Goal: Find specific page/section: Find specific page/section

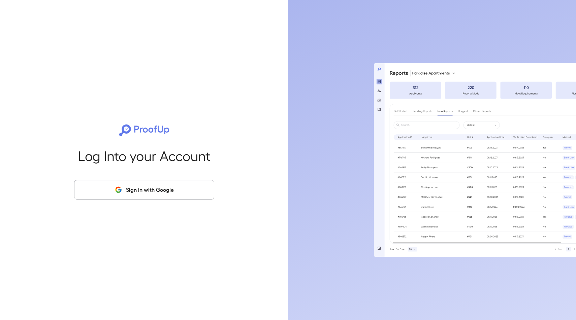
click at [174, 198] on button "Sign in with Google" at bounding box center [144, 190] width 140 height 20
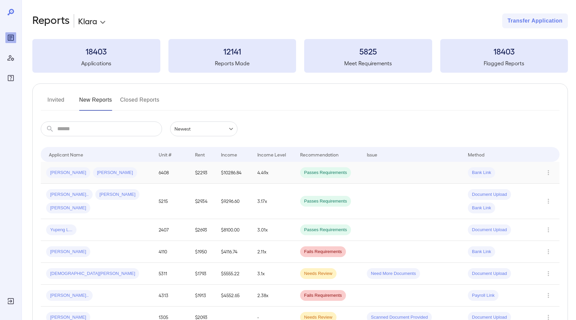
click at [128, 177] on div "Brittney K... Daniel A..." at bounding box center [97, 172] width 102 height 11
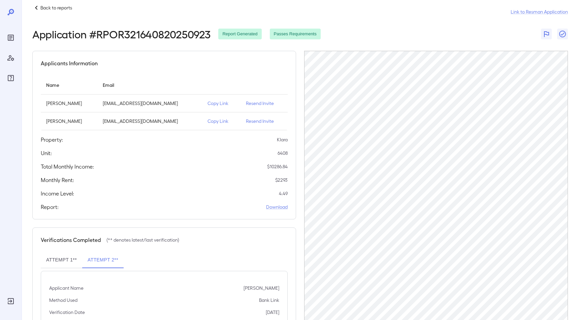
scroll to position [6, 0]
